Goal: Browse casually: Explore the website without a specific task or goal

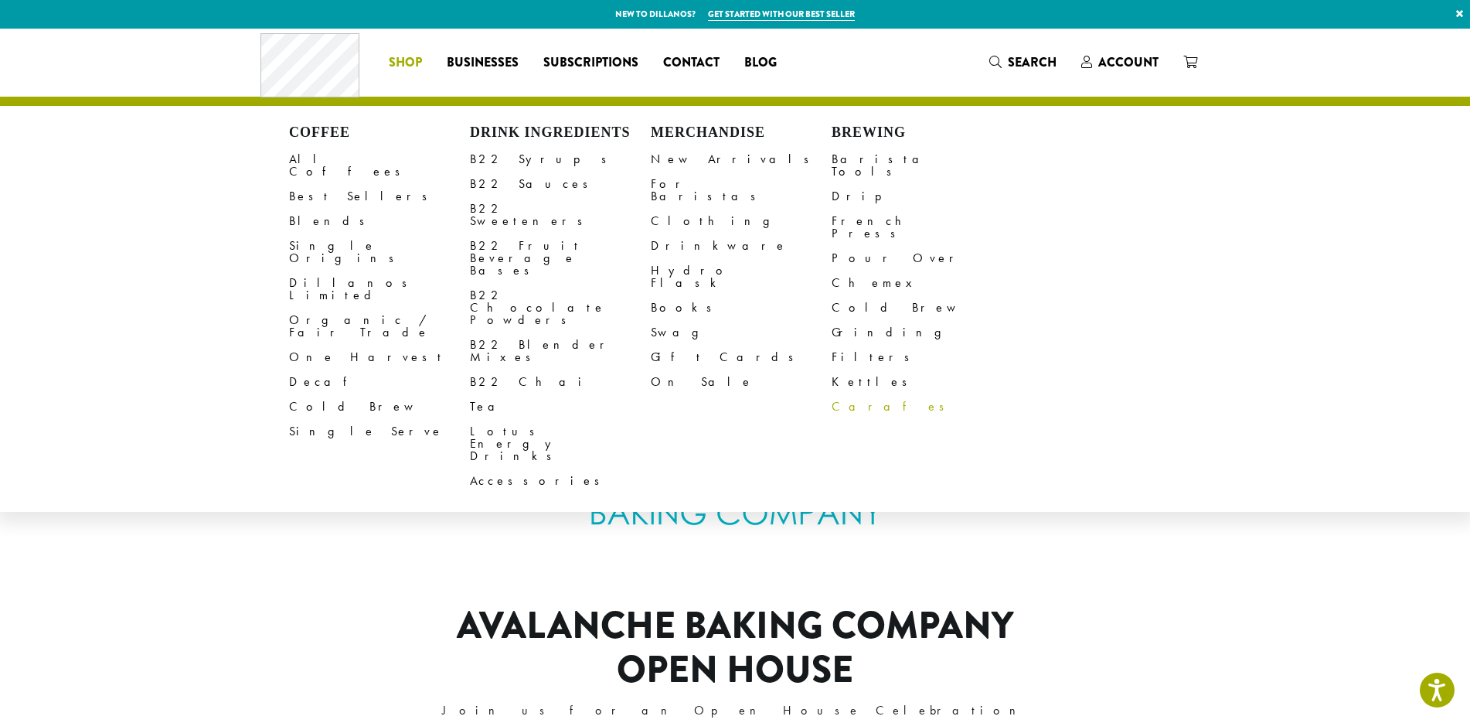
click at [852, 394] on link "Carafes" at bounding box center [922, 406] width 181 height 25
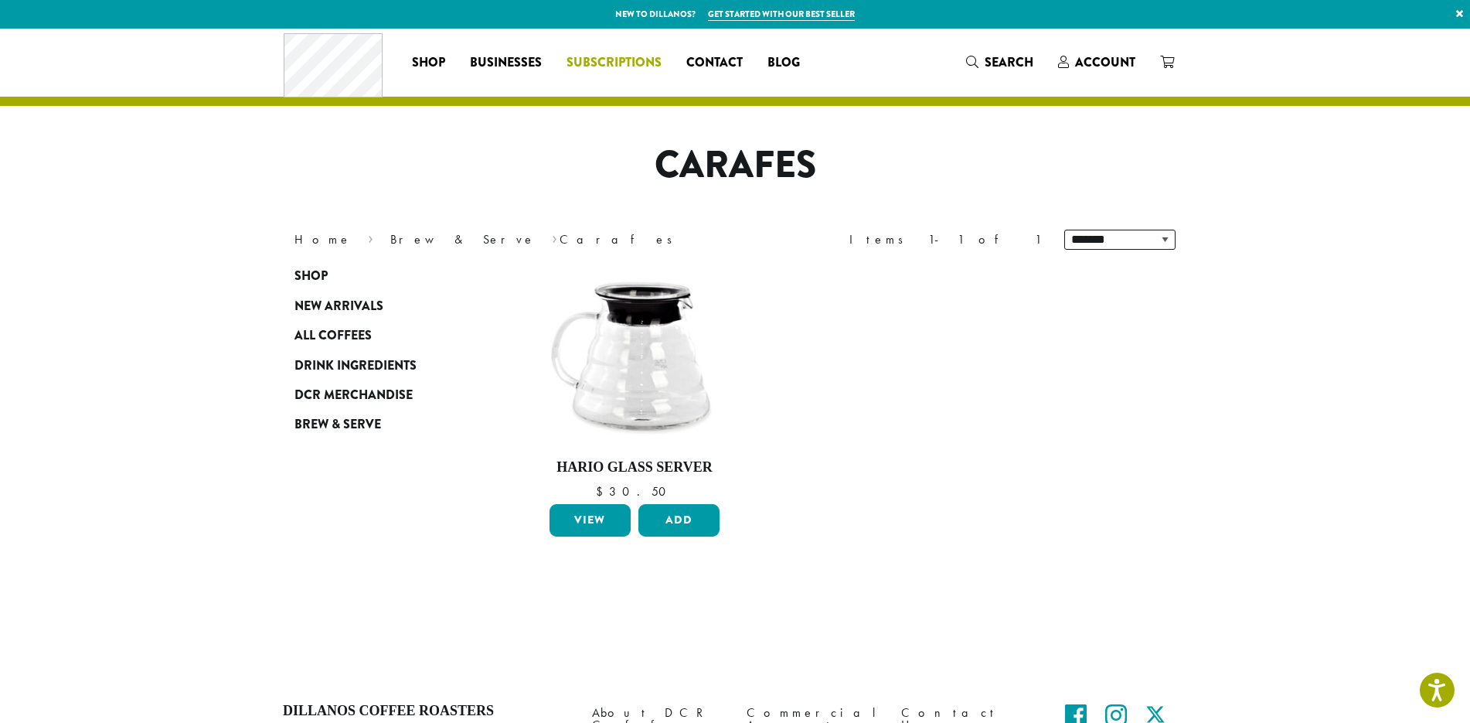
click at [601, 64] on span "Subscriptions" at bounding box center [614, 62] width 95 height 19
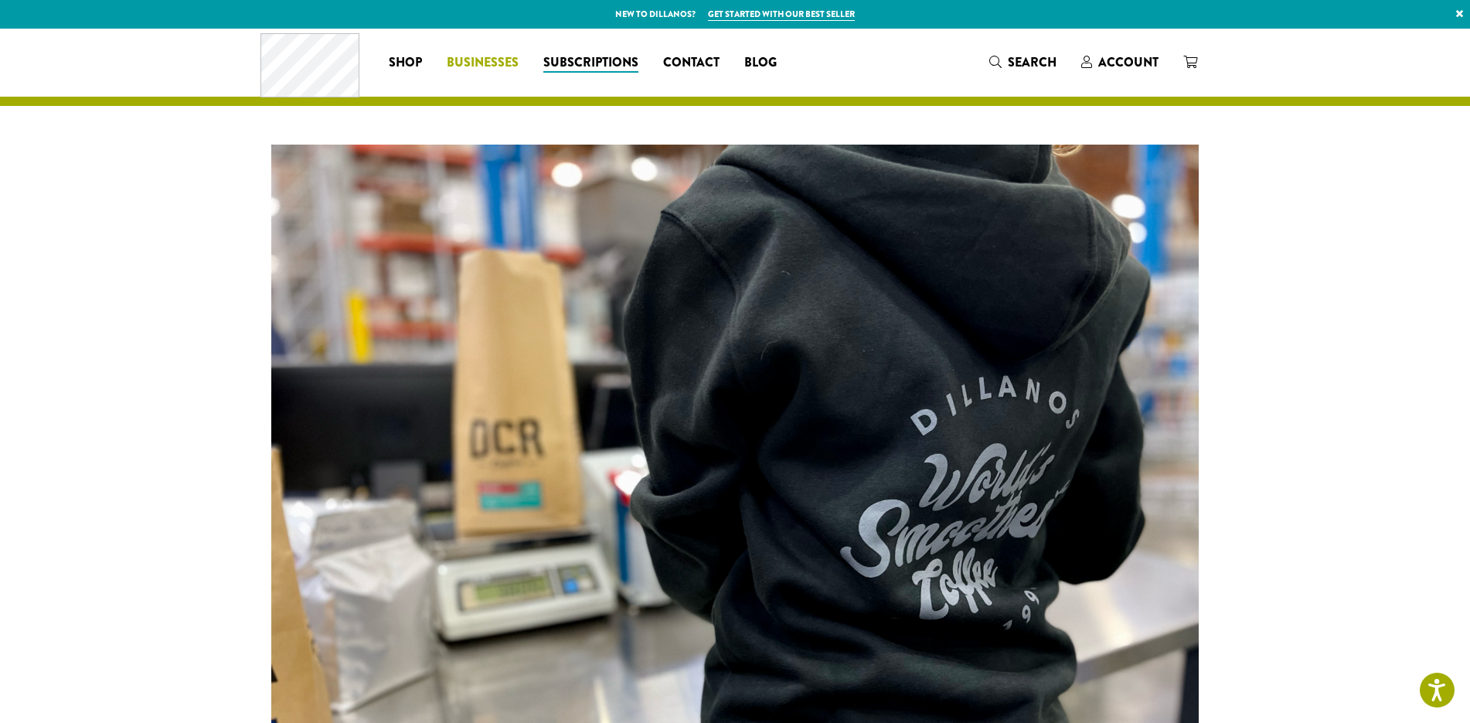
click at [490, 53] on link "Businesses" at bounding box center [482, 62] width 97 height 25
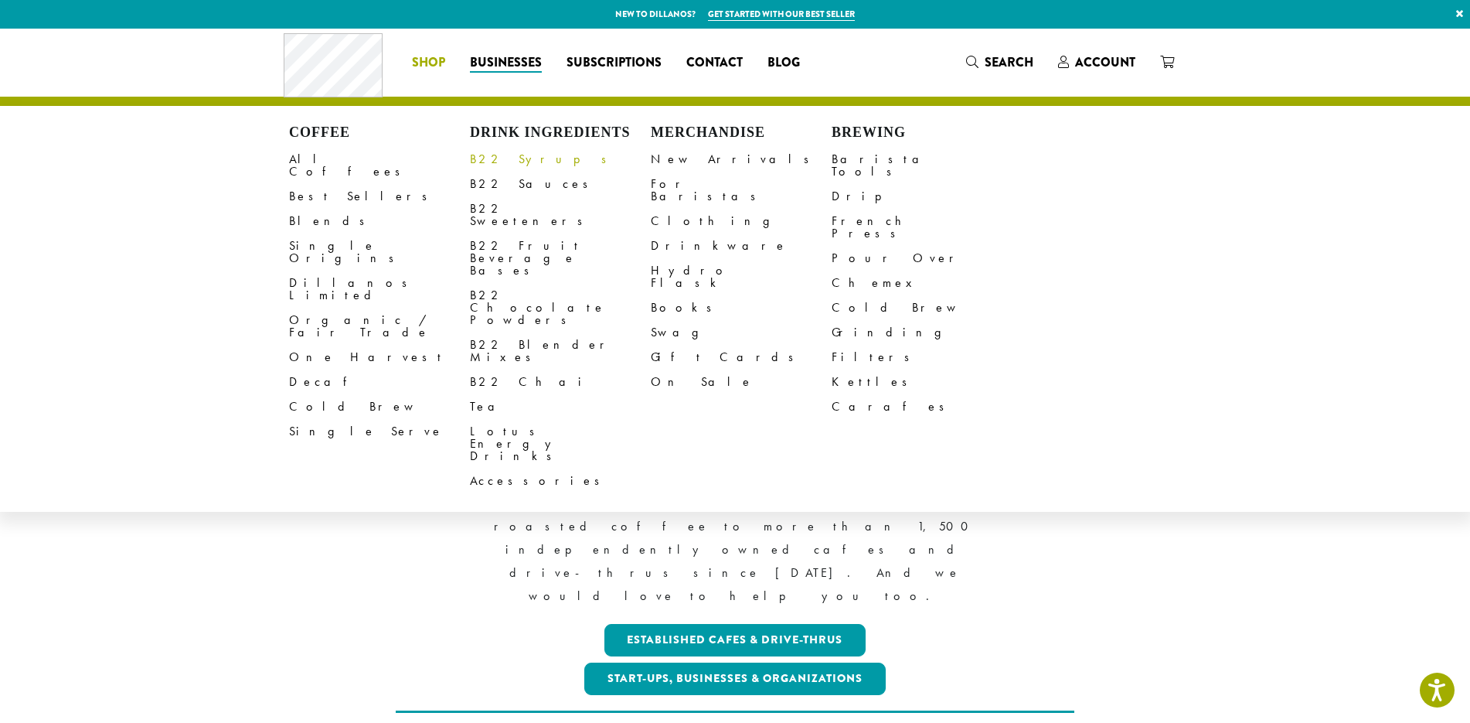
click at [475, 155] on link "B22 Syrups" at bounding box center [560, 159] width 181 height 25
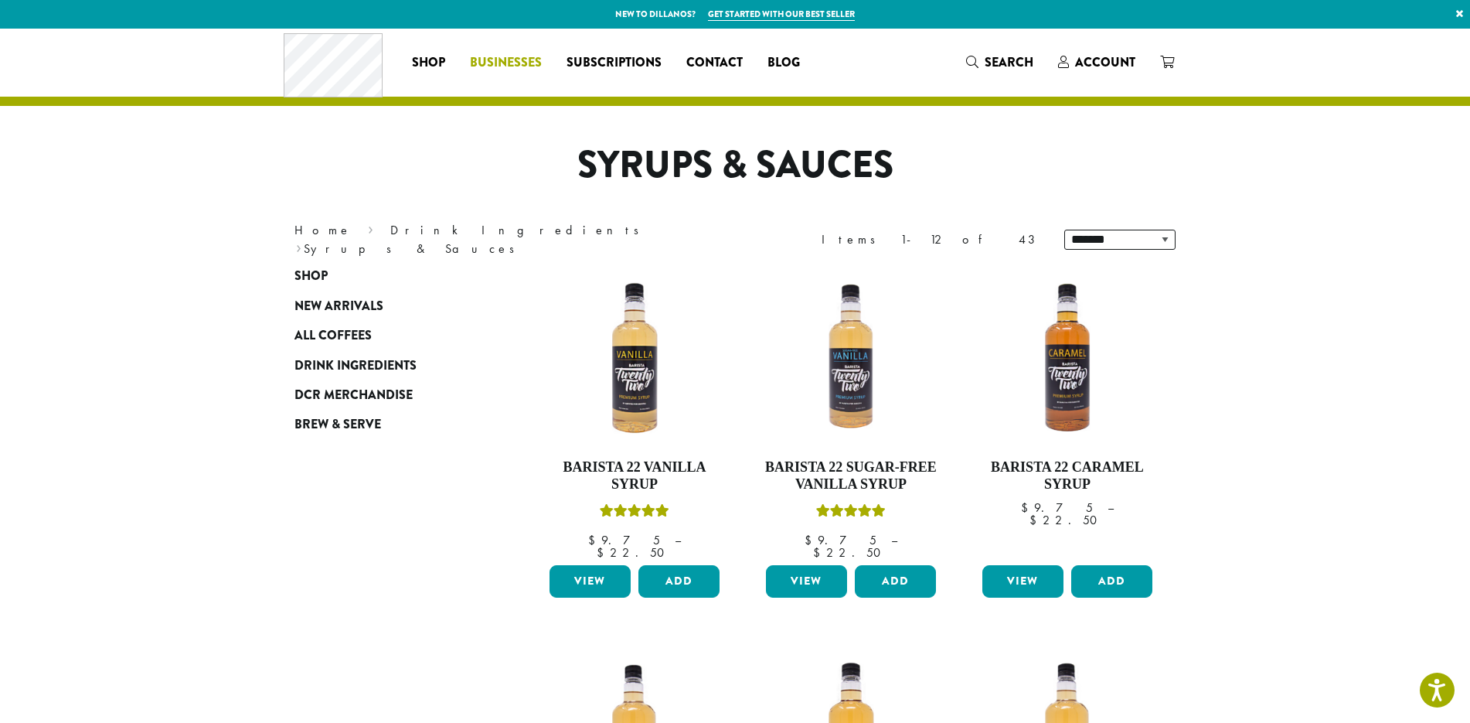
click at [495, 62] on span "Businesses" at bounding box center [506, 62] width 72 height 19
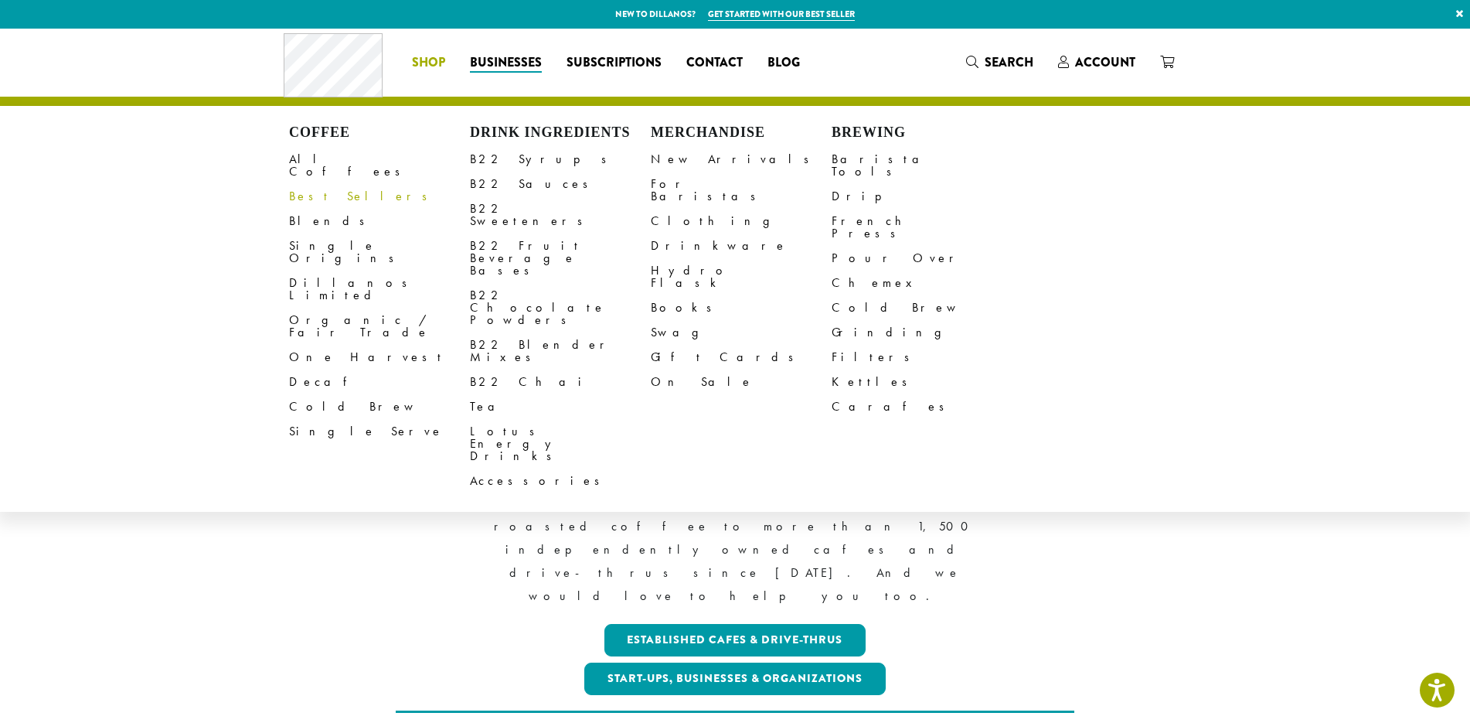
click at [315, 186] on link "Best Sellers" at bounding box center [379, 196] width 181 height 25
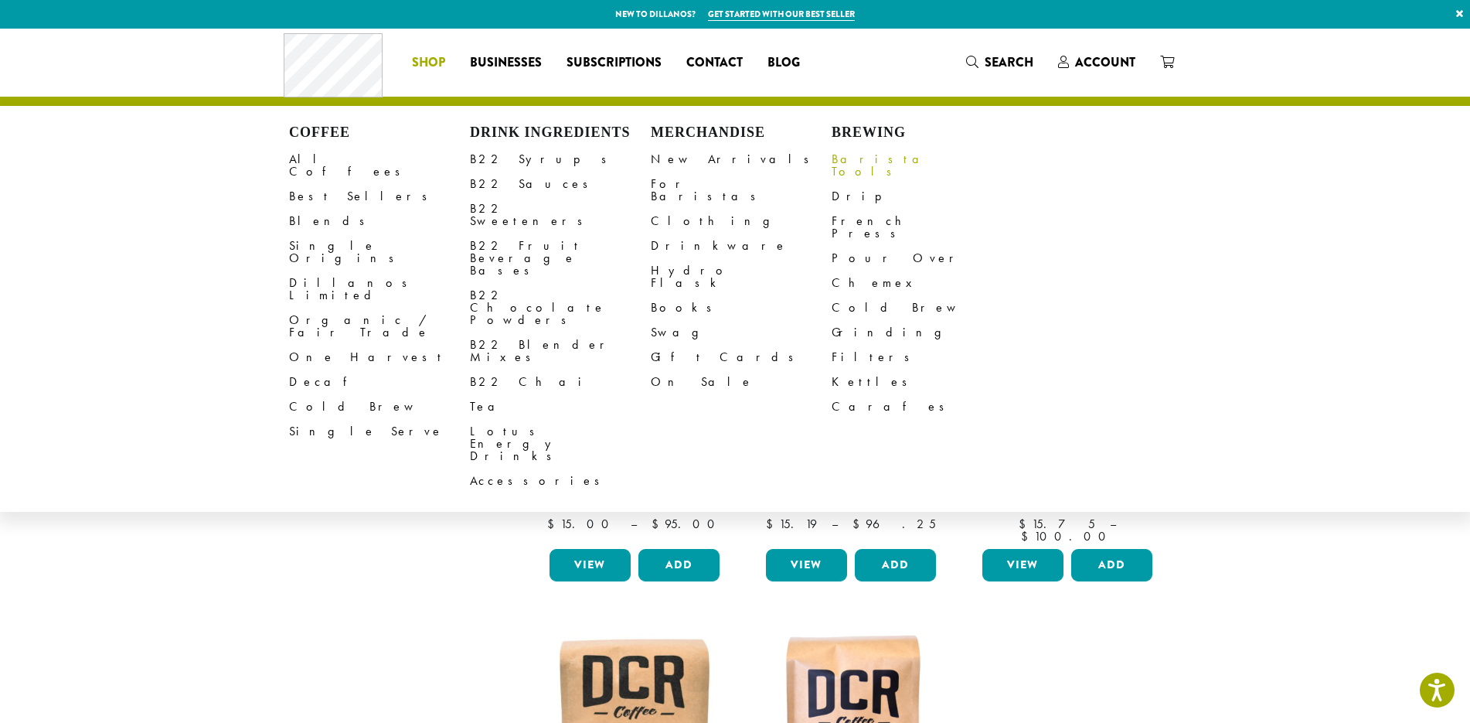
click at [871, 160] on link "Barista Tools" at bounding box center [922, 165] width 181 height 37
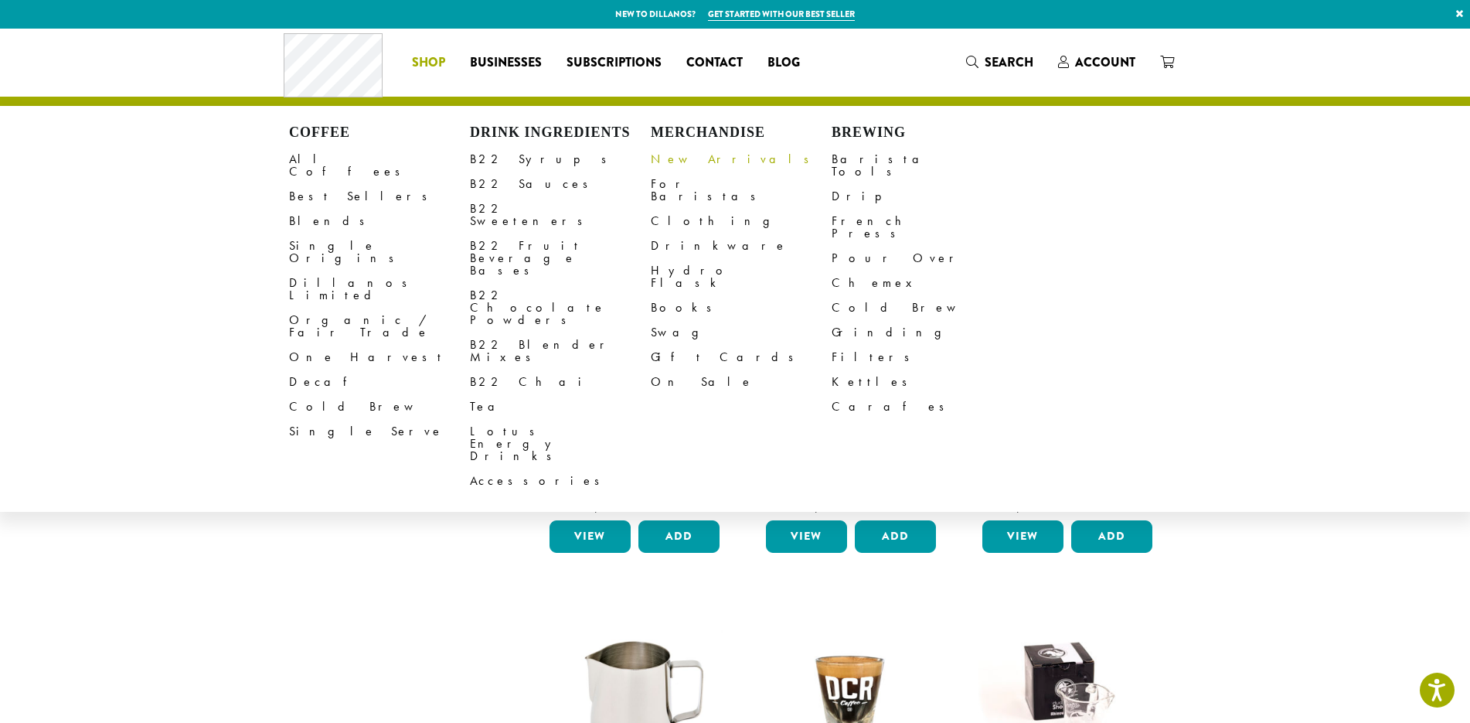
click at [682, 164] on link "New Arrivals" at bounding box center [741, 159] width 181 height 25
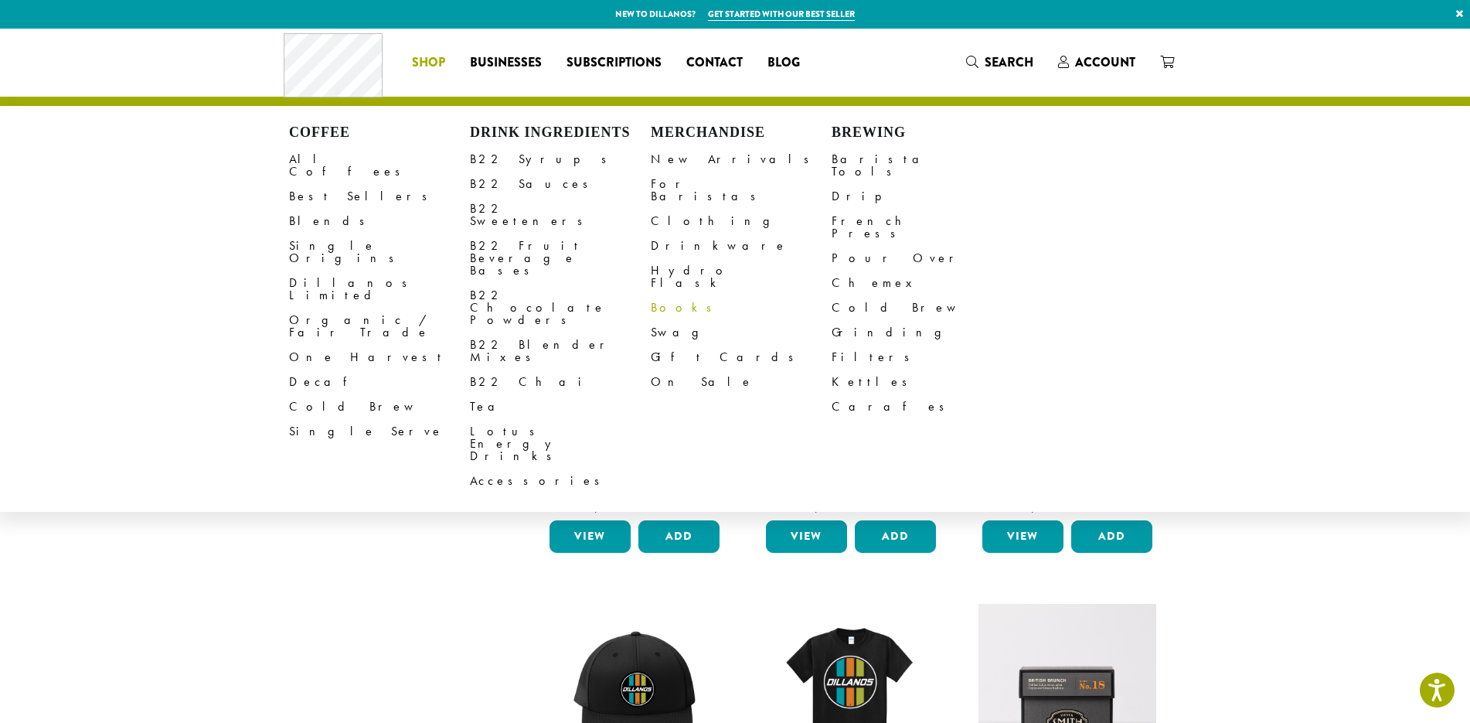
click at [670, 295] on link "Books" at bounding box center [741, 307] width 181 height 25
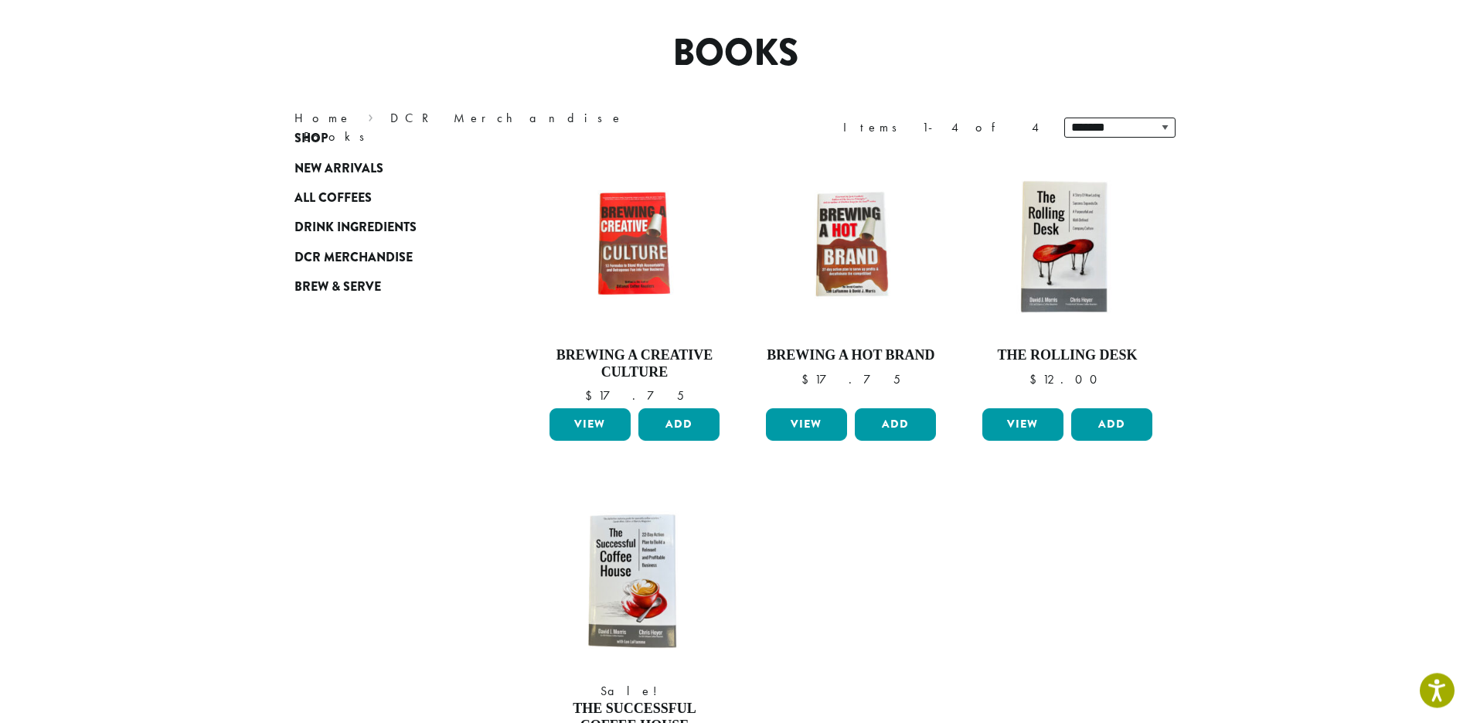
scroll to position [48, 0]
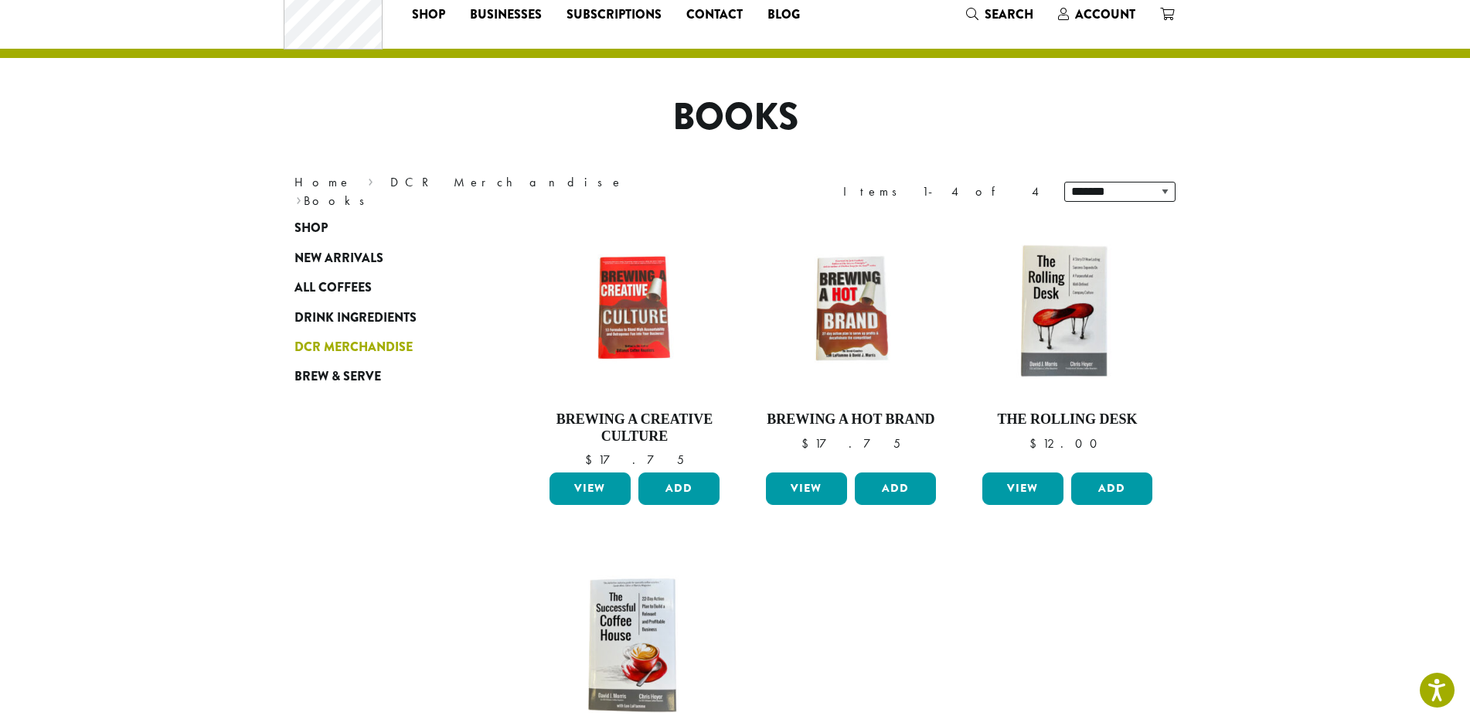
click at [366, 351] on span "DCR Merchandise" at bounding box center [354, 347] width 118 height 19
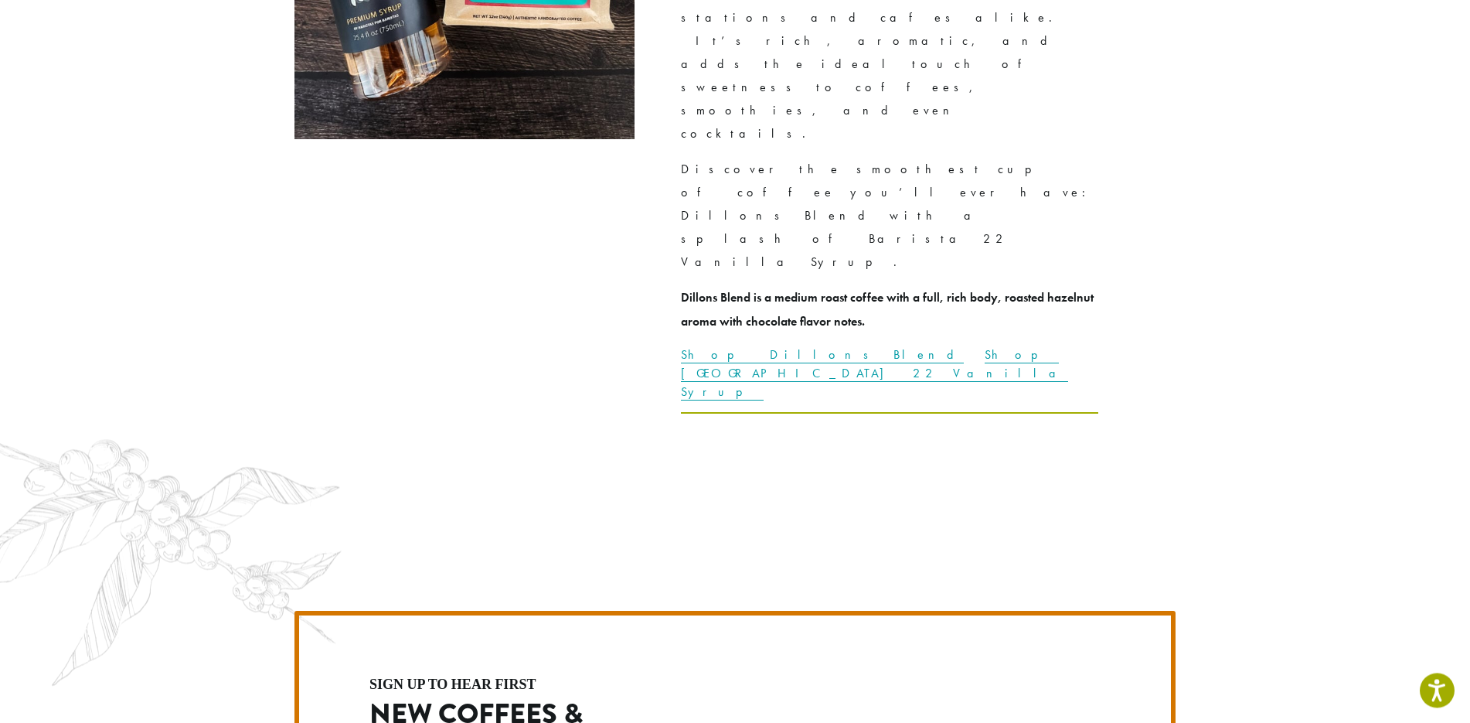
scroll to position [3942, 0]
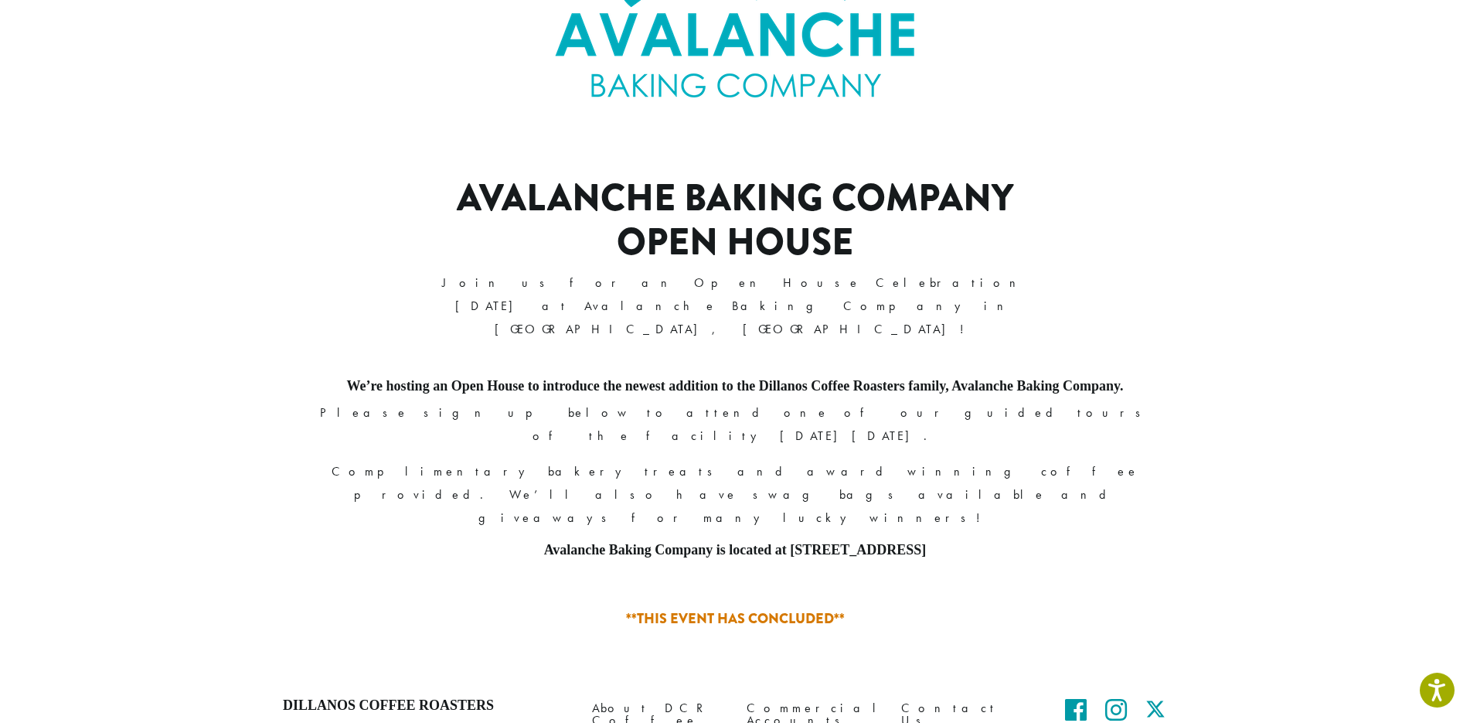
scroll to position [460, 0]
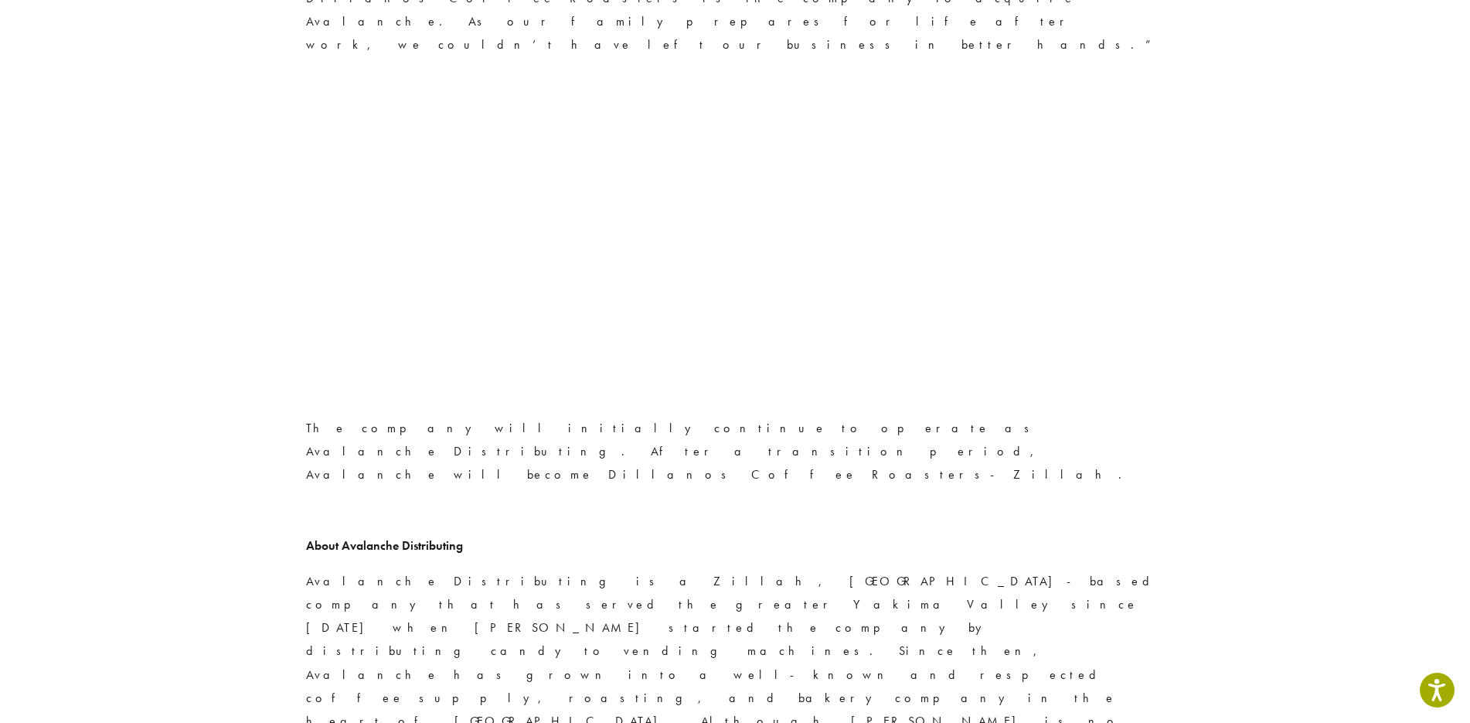
scroll to position [2427, 0]
